Goal: Information Seeking & Learning: Check status

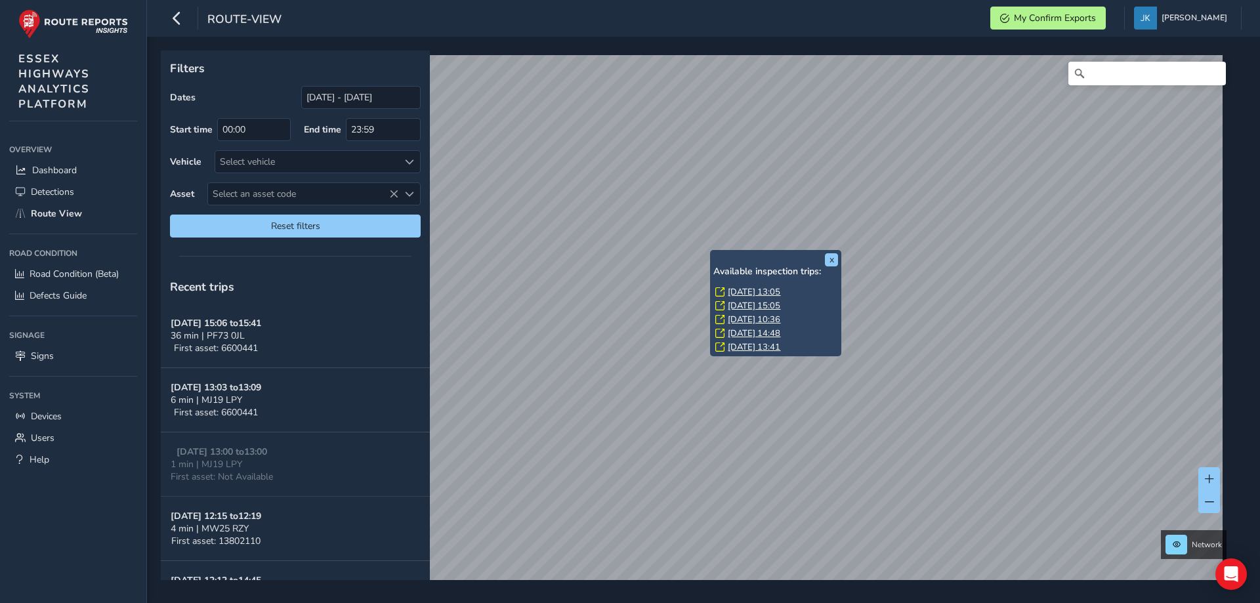
click at [738, 292] on link "[DATE] 13:05" at bounding box center [754, 292] width 52 height 12
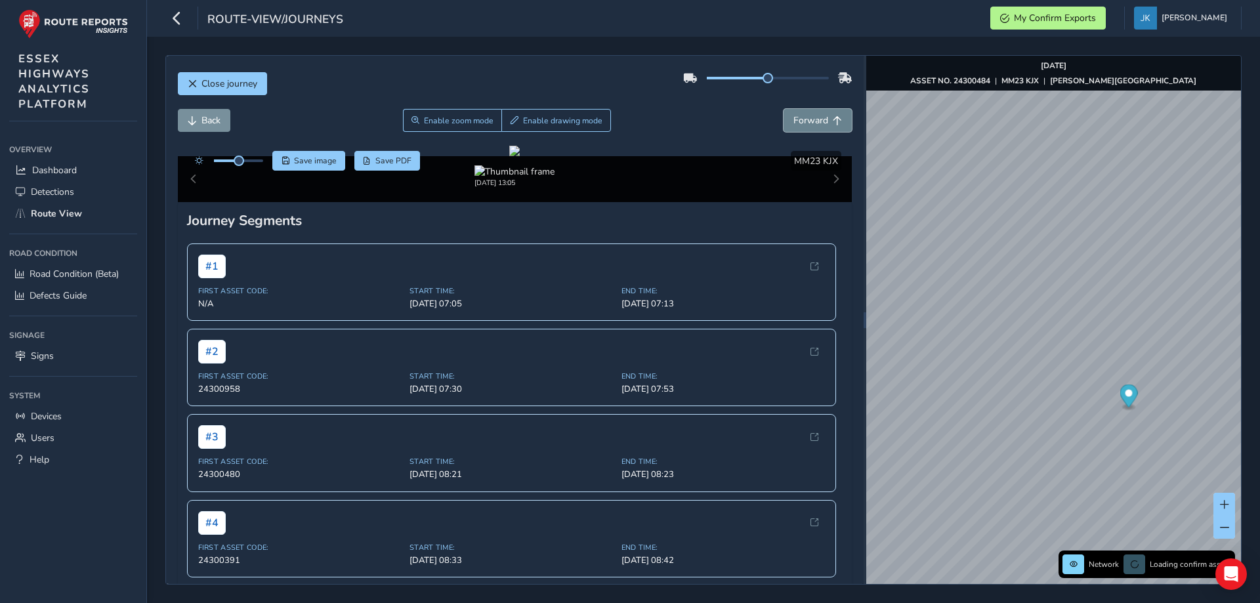
click at [798, 119] on span "Forward" at bounding box center [810, 120] width 35 height 12
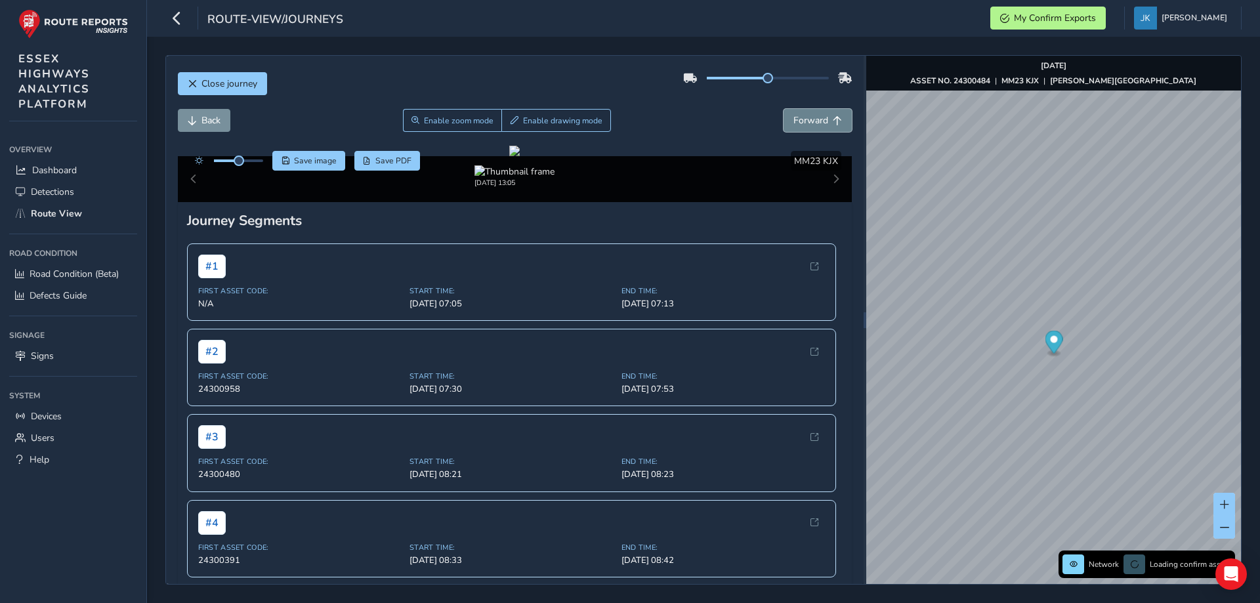
click at [798, 119] on span "Forward" at bounding box center [810, 120] width 35 height 12
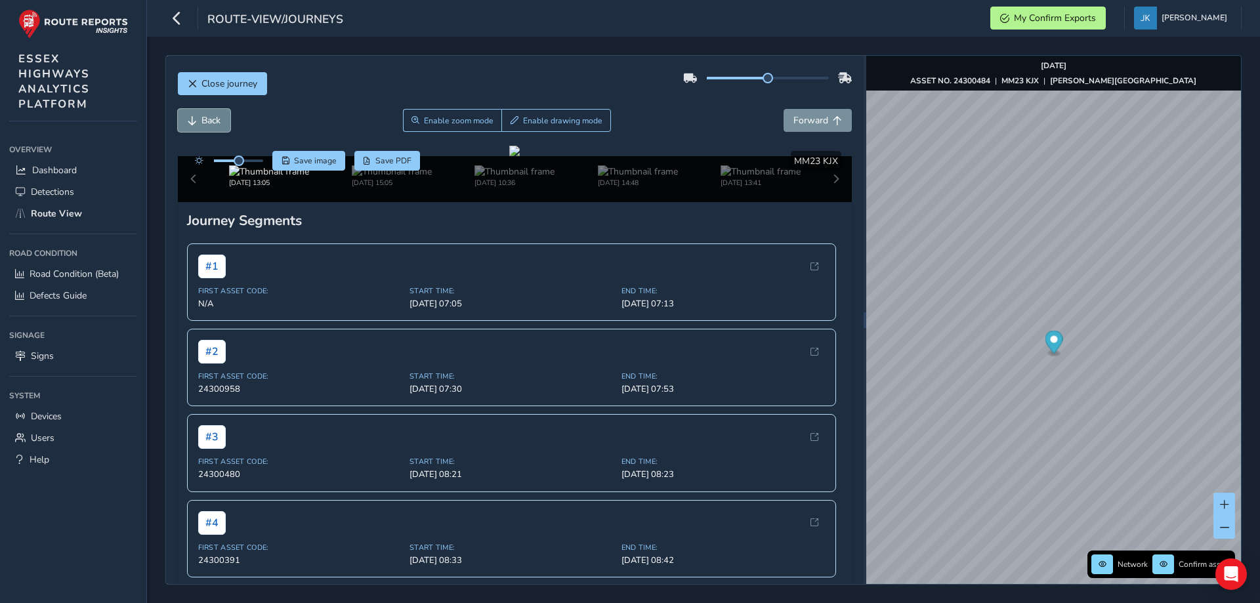
click at [209, 119] on span "Back" at bounding box center [210, 120] width 19 height 12
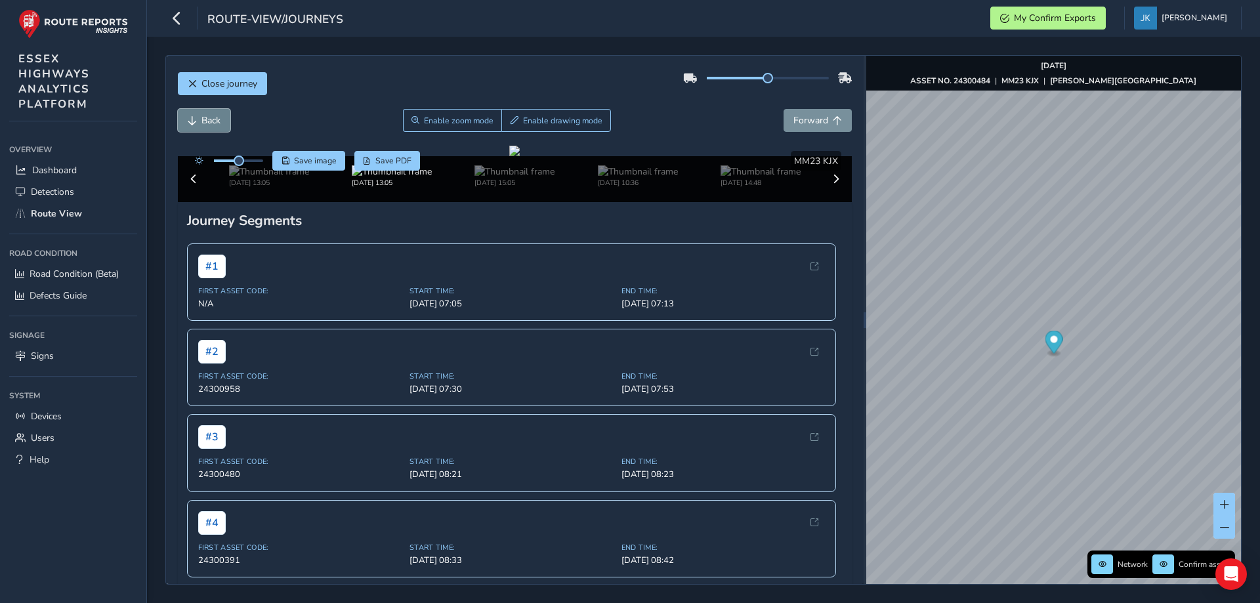
click at [209, 119] on span "Back" at bounding box center [210, 120] width 19 height 12
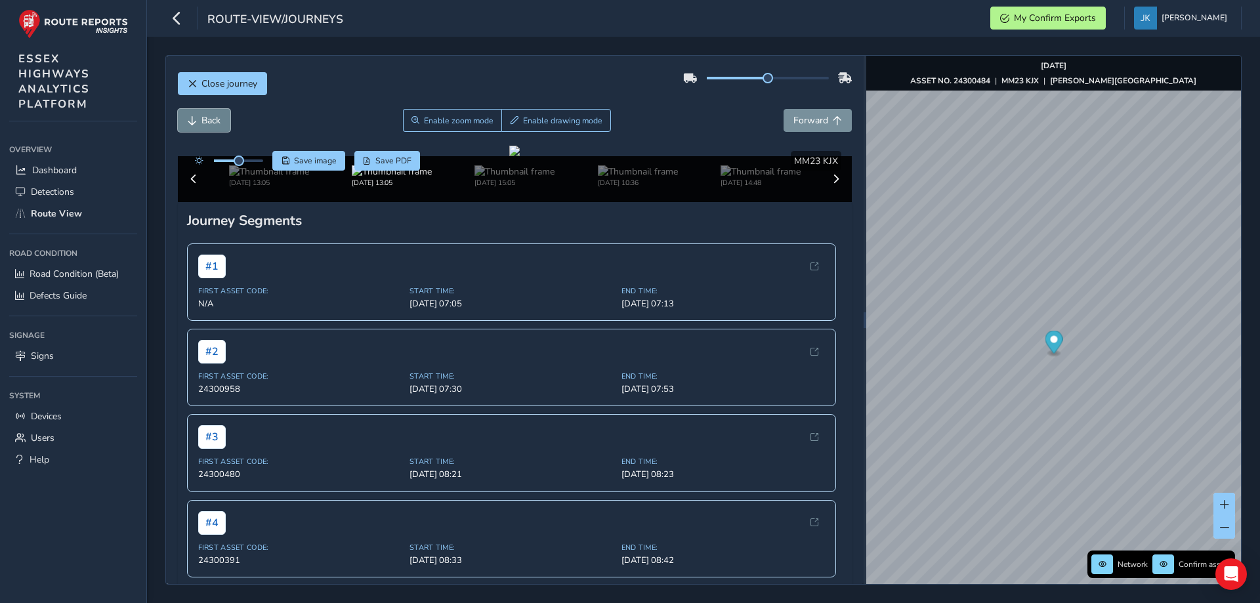
click at [209, 119] on span "Back" at bounding box center [210, 120] width 19 height 12
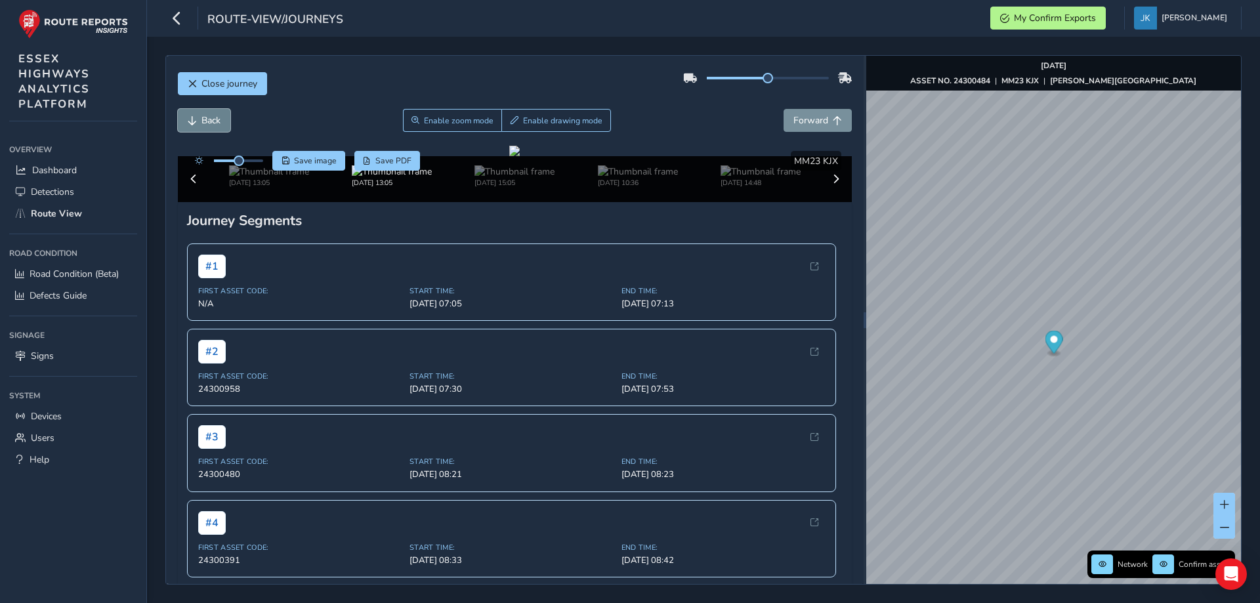
click at [209, 119] on span "Back" at bounding box center [210, 120] width 19 height 12
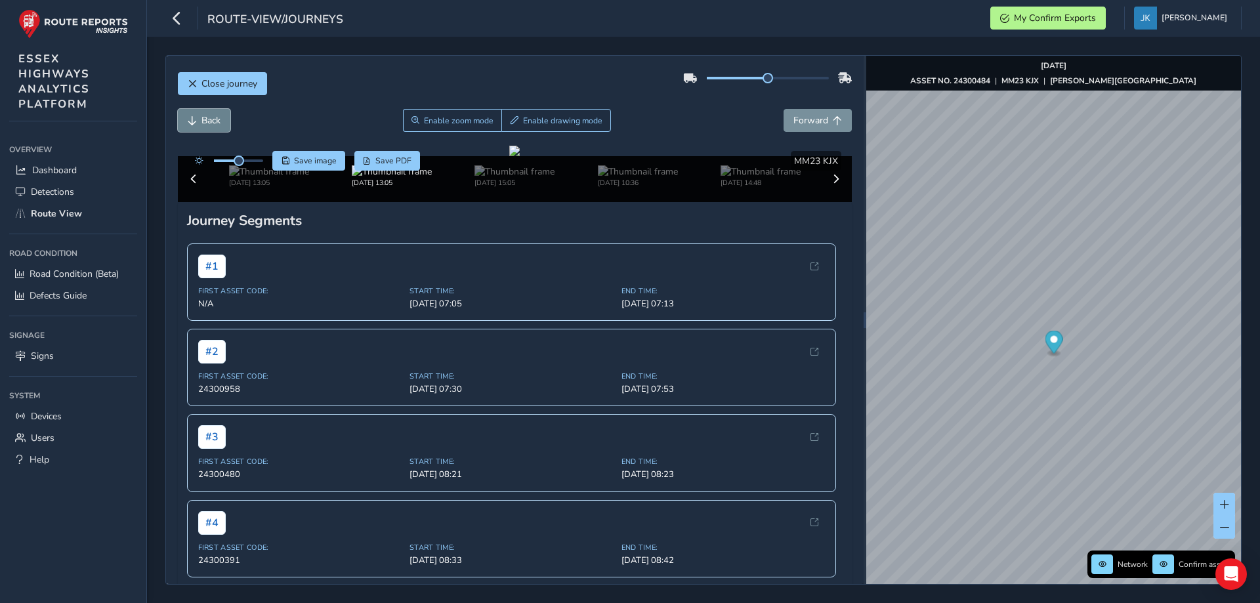
click at [209, 119] on span "Back" at bounding box center [210, 120] width 19 height 12
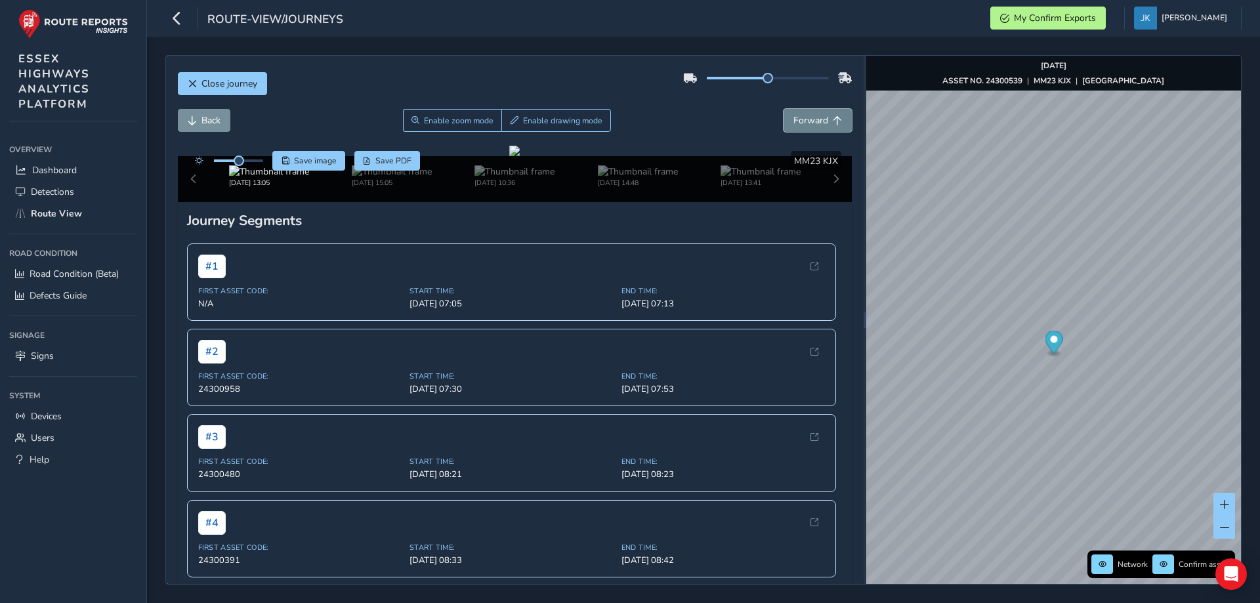
click at [797, 119] on span "Forward" at bounding box center [810, 120] width 35 height 12
click at [193, 120] on span "Back" at bounding box center [192, 120] width 9 height 9
click at [796, 121] on span "Forward" at bounding box center [810, 120] width 35 height 12
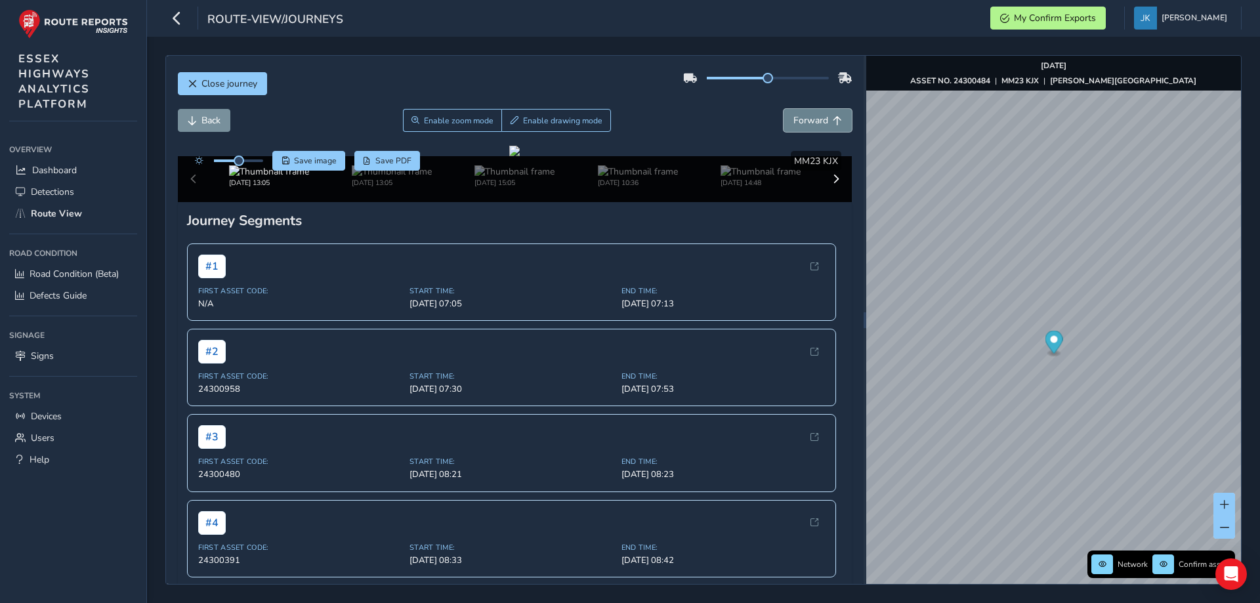
click at [796, 121] on span "Forward" at bounding box center [810, 120] width 35 height 12
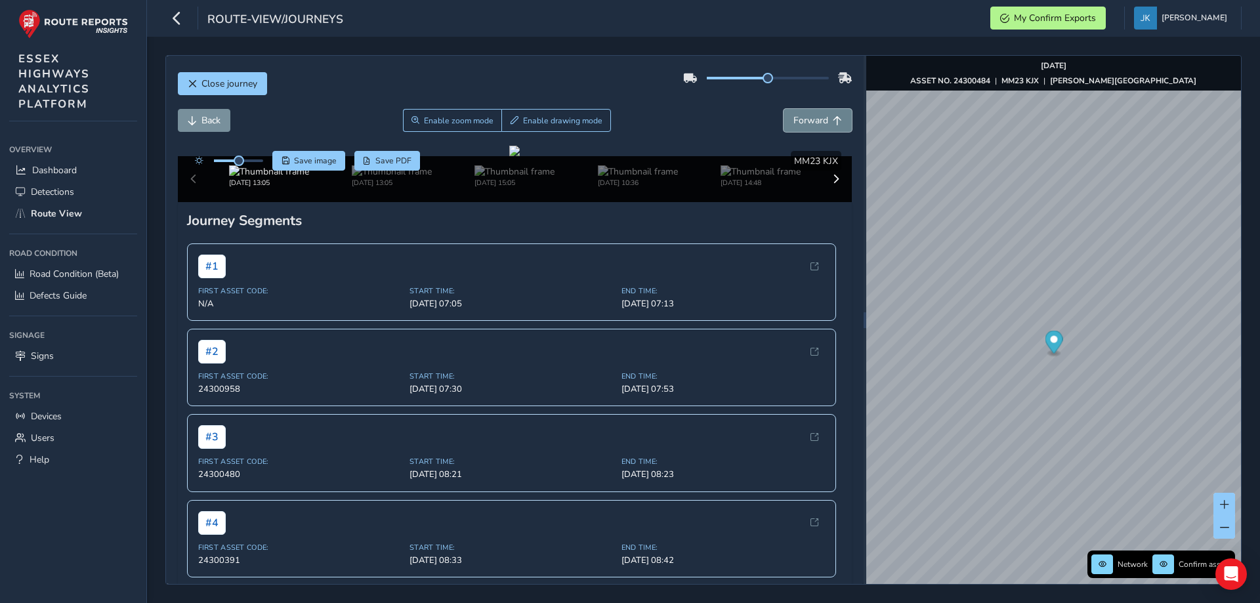
click at [796, 121] on span "Forward" at bounding box center [810, 120] width 35 height 12
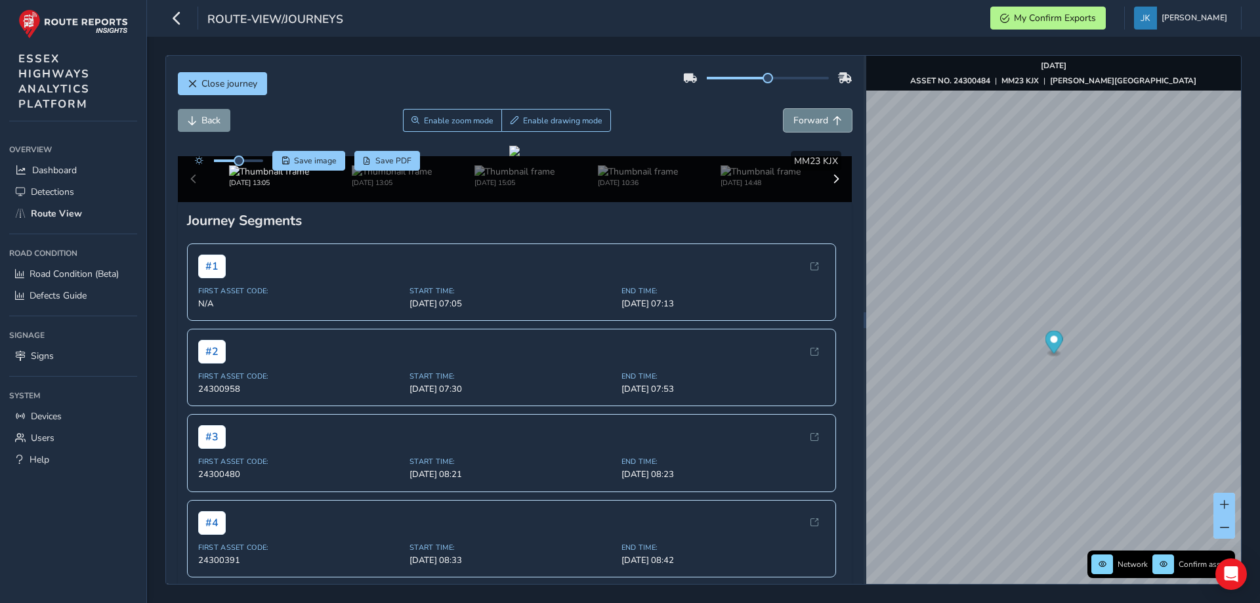
click at [796, 121] on span "Forward" at bounding box center [810, 120] width 35 height 12
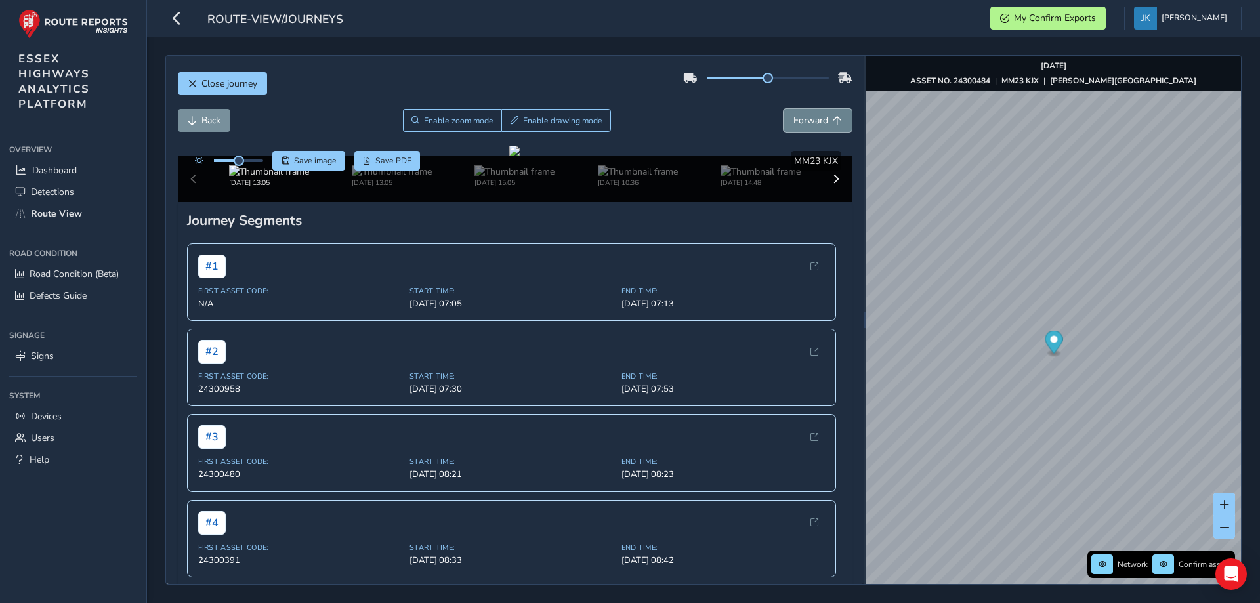
click at [796, 121] on span "Forward" at bounding box center [810, 120] width 35 height 12
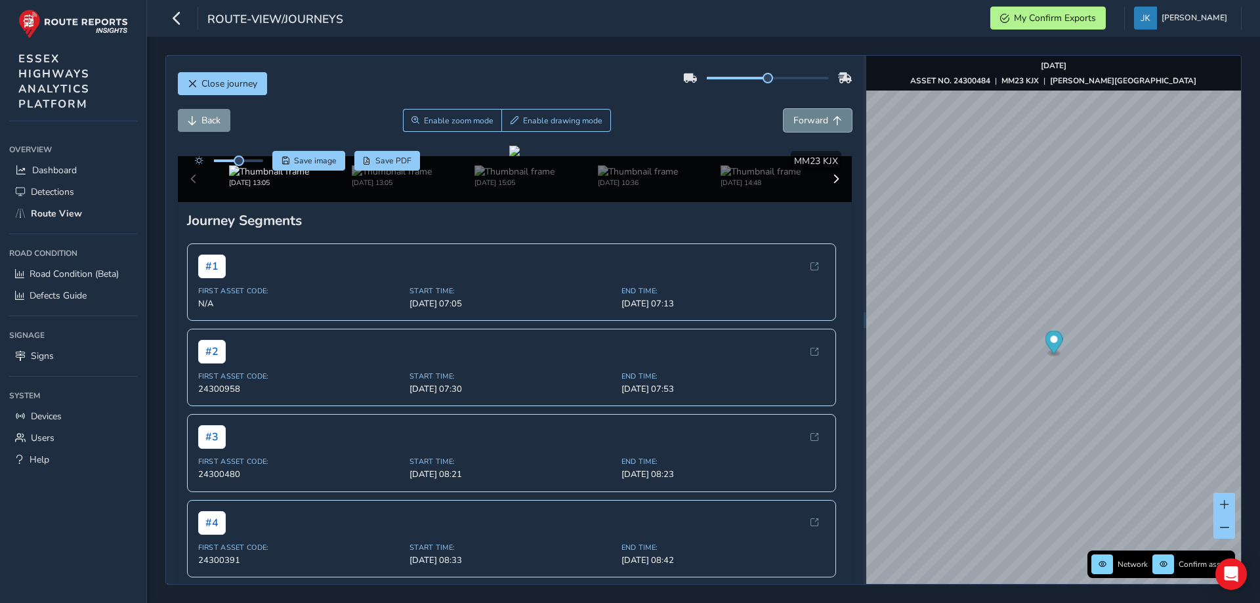
click at [796, 121] on span "Forward" at bounding box center [810, 120] width 35 height 12
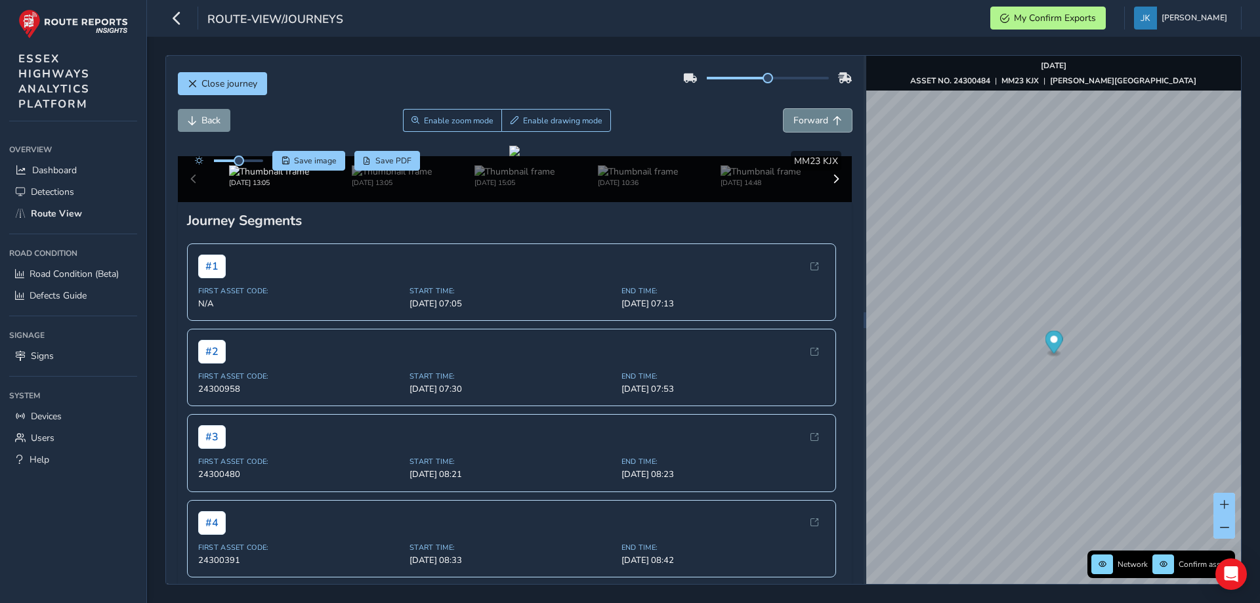
click at [796, 121] on span "Forward" at bounding box center [810, 120] width 35 height 12
click at [215, 117] on span "Back" at bounding box center [210, 120] width 19 height 12
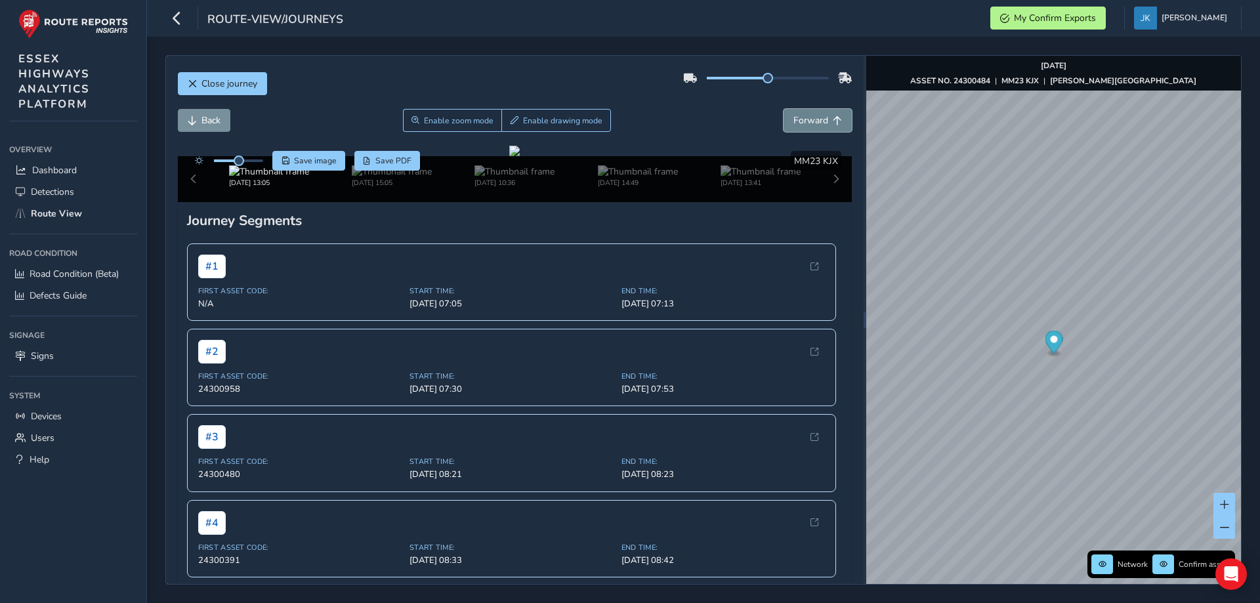
click at [807, 119] on span "Forward" at bounding box center [810, 120] width 35 height 12
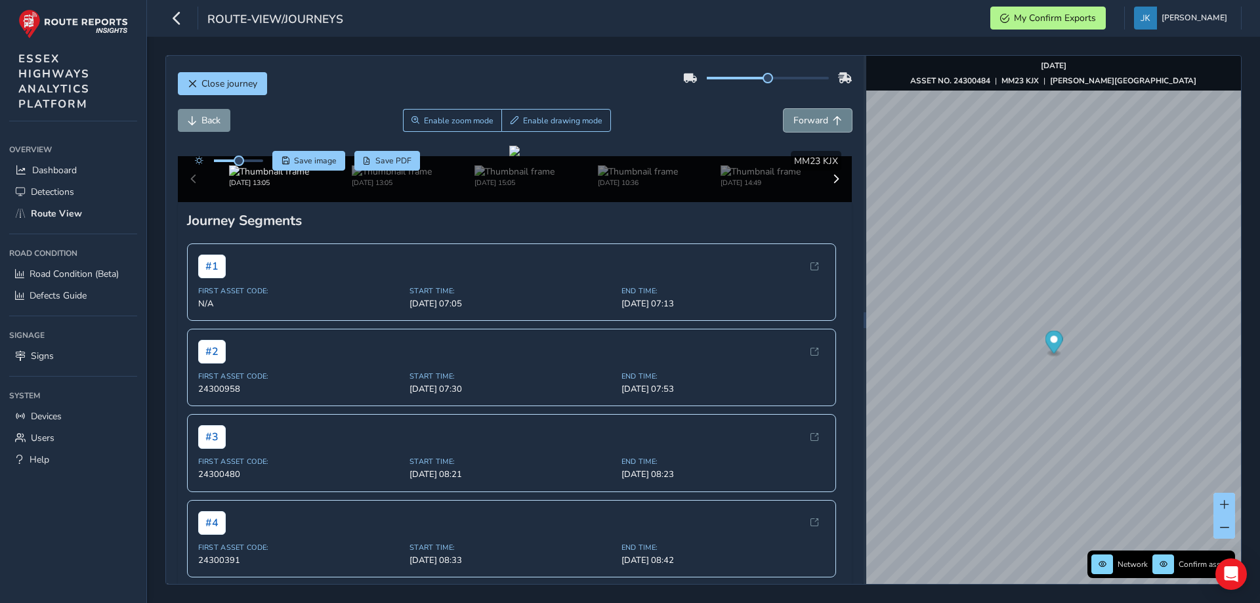
click at [807, 119] on span "Forward" at bounding box center [810, 120] width 35 height 12
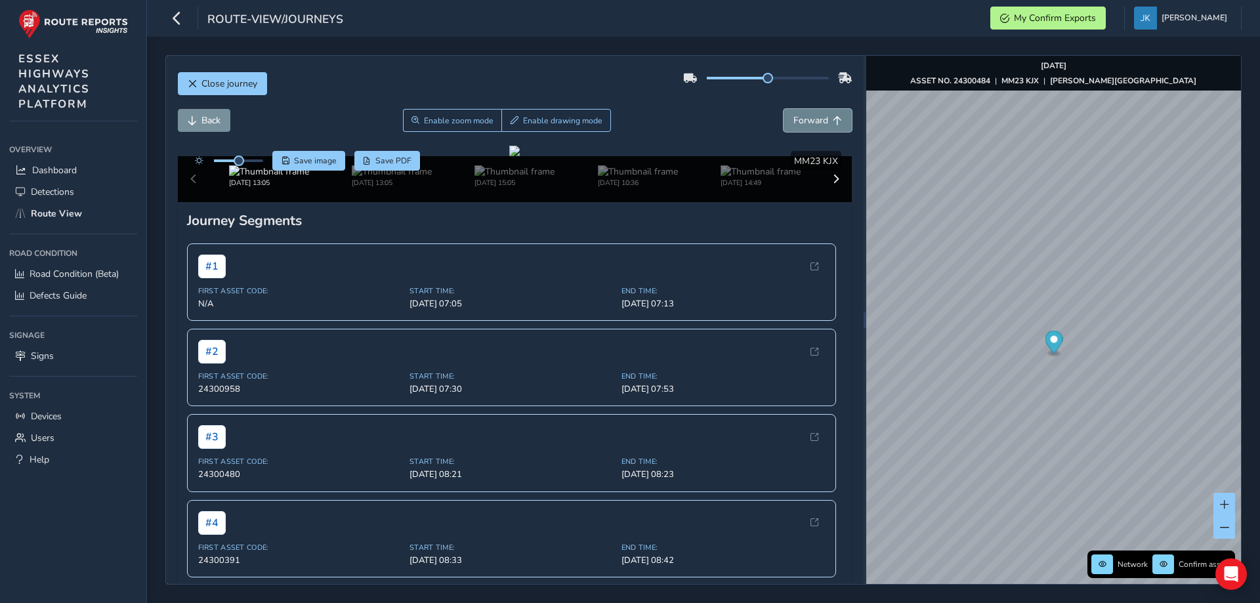
click at [807, 119] on span "Forward" at bounding box center [810, 120] width 35 height 12
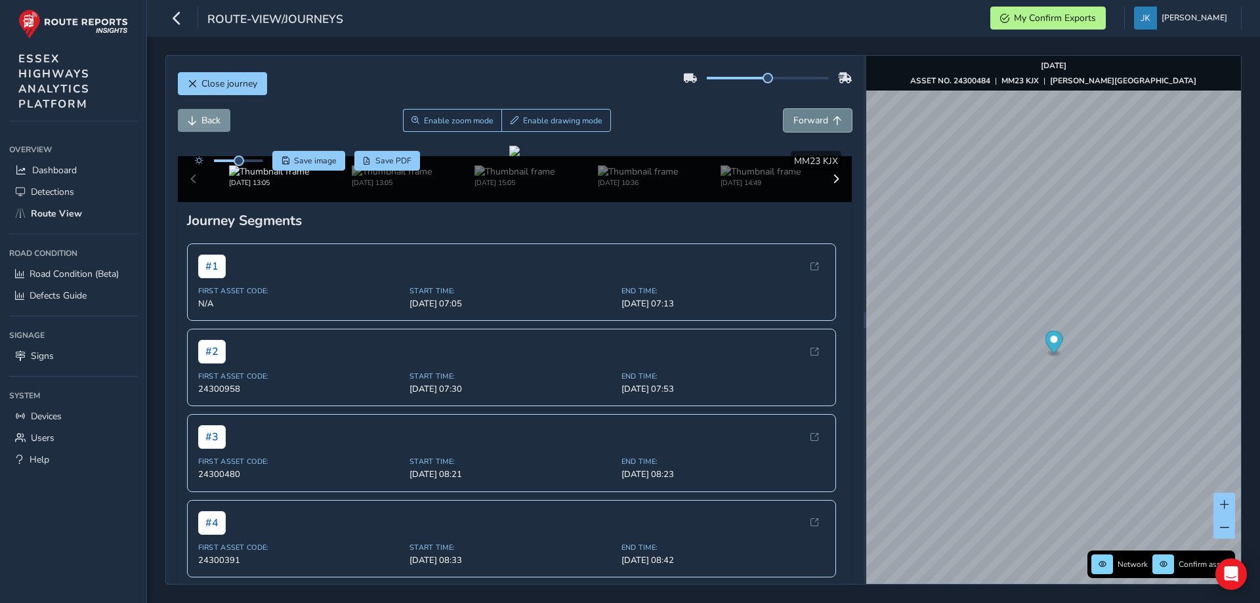
click at [807, 119] on span "Forward" at bounding box center [810, 120] width 35 height 12
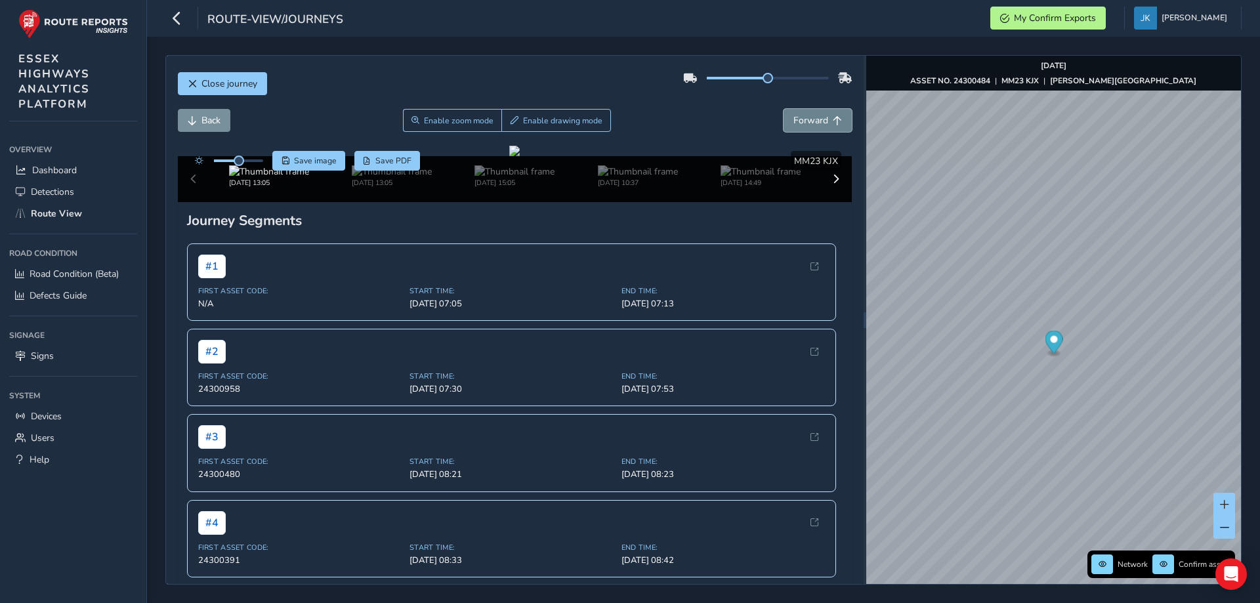
click at [807, 119] on span "Forward" at bounding box center [810, 120] width 35 height 12
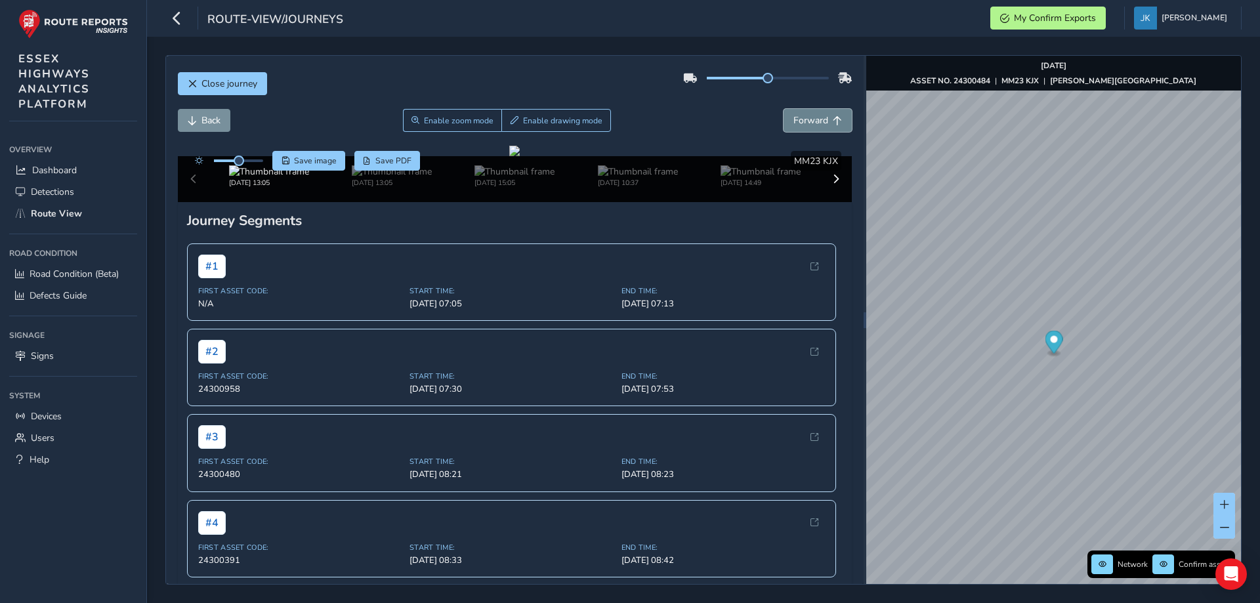
click at [807, 119] on span "Forward" at bounding box center [810, 120] width 35 height 12
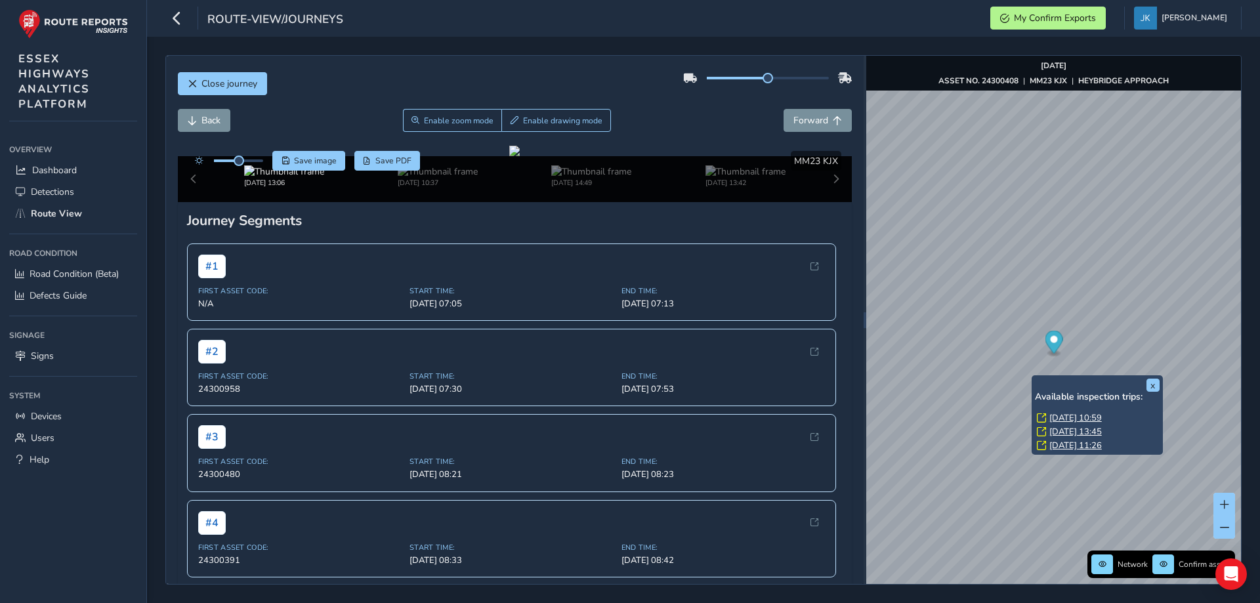
click at [1059, 420] on link "[DATE] 10:59" at bounding box center [1075, 418] width 52 height 12
